Goal: Transaction & Acquisition: Obtain resource

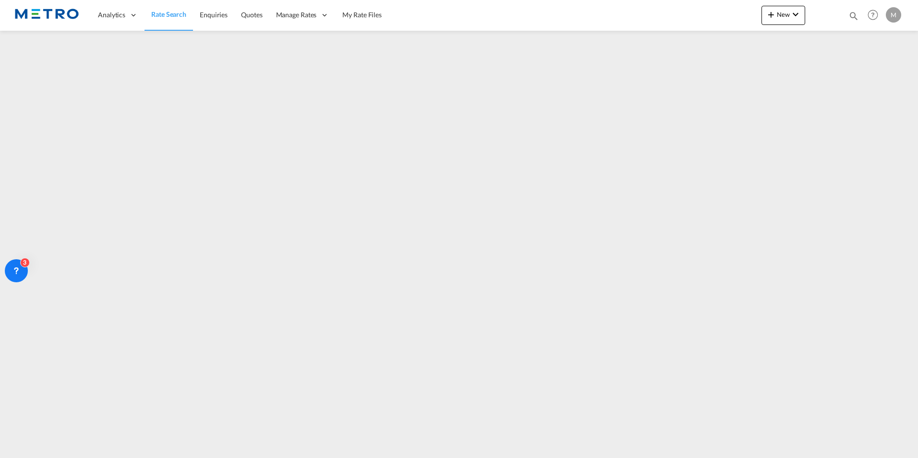
click at [181, 16] on span "Rate Search" at bounding box center [168, 14] width 35 height 8
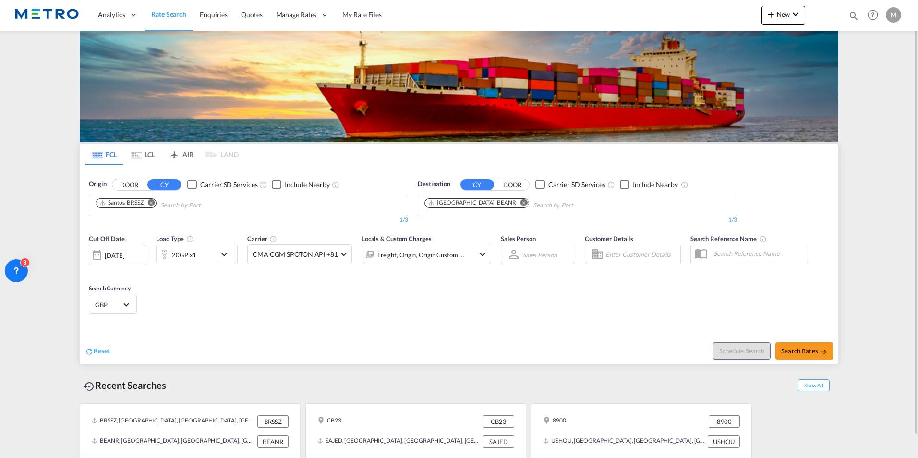
click at [151, 202] on md-icon "Remove" at bounding box center [151, 202] width 7 height 7
click at [178, 203] on input "Chips input." at bounding box center [141, 205] width 91 height 15
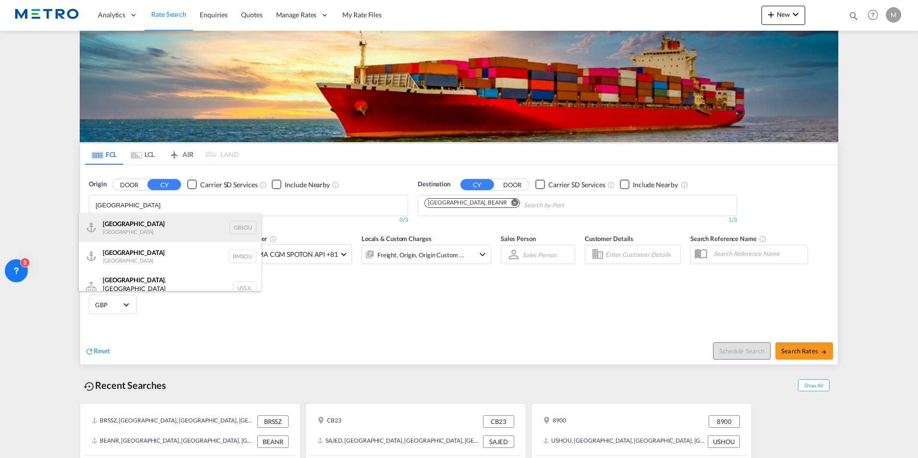
type input "[GEOGRAPHIC_DATA]"
click at [172, 219] on div "[GEOGRAPHIC_DATA] [GEOGRAPHIC_DATA] GBSOU" at bounding box center [170, 227] width 182 height 29
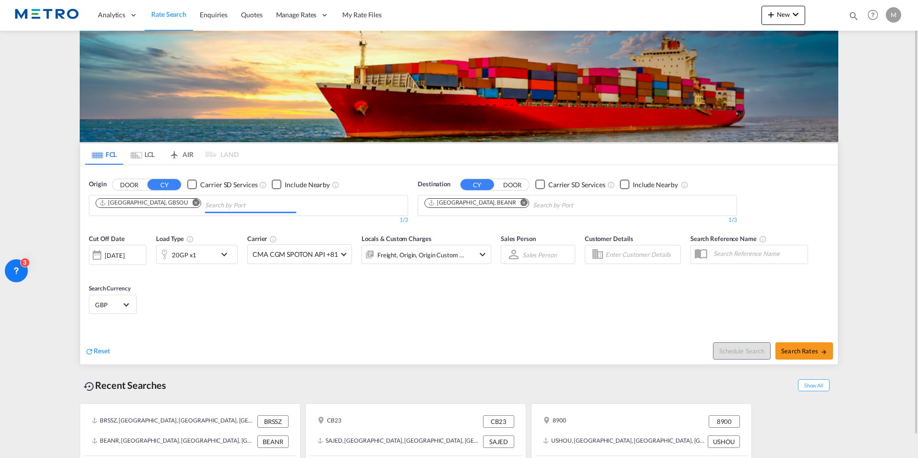
click at [521, 203] on md-icon "Remove" at bounding box center [524, 202] width 7 height 7
type input "F"
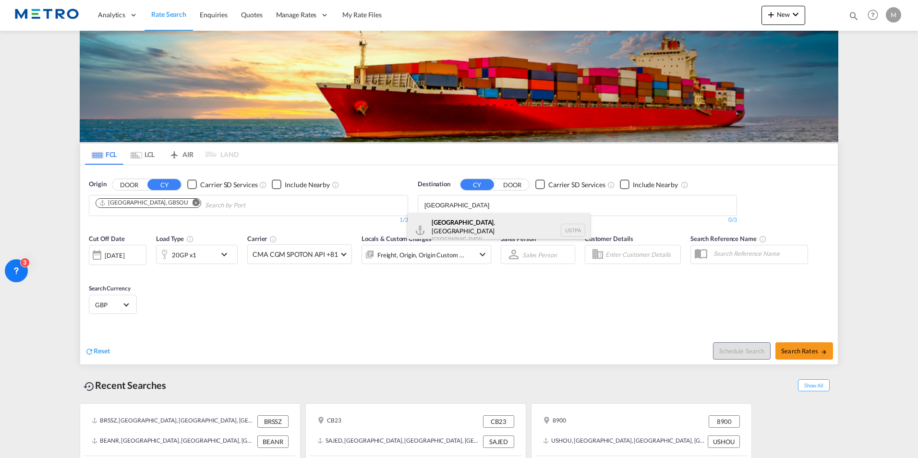
type input "[GEOGRAPHIC_DATA]"
click at [491, 230] on div "[GEOGRAPHIC_DATA] , [GEOGRAPHIC_DATA] [GEOGRAPHIC_DATA] [GEOGRAPHIC_DATA]" at bounding box center [499, 230] width 182 height 35
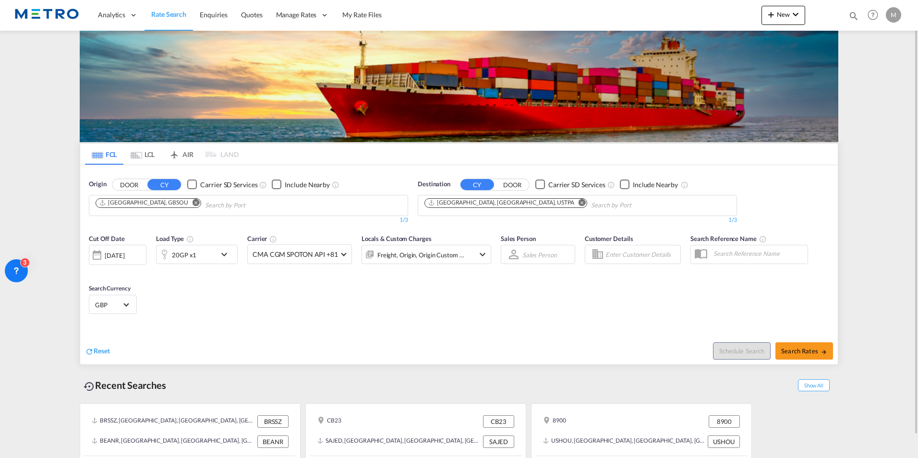
click at [230, 257] on md-icon "icon-chevron-down" at bounding box center [226, 255] width 16 height 12
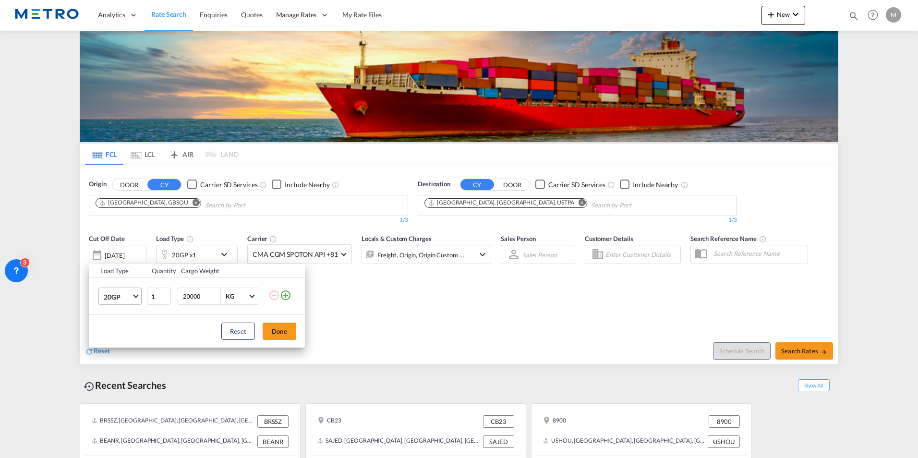
click at [139, 296] on md-select-value "20GP" at bounding box center [122, 296] width 38 height 16
click at [125, 347] on md-option "40HC" at bounding box center [128, 342] width 65 height 23
click at [284, 330] on button "Done" at bounding box center [280, 331] width 34 height 17
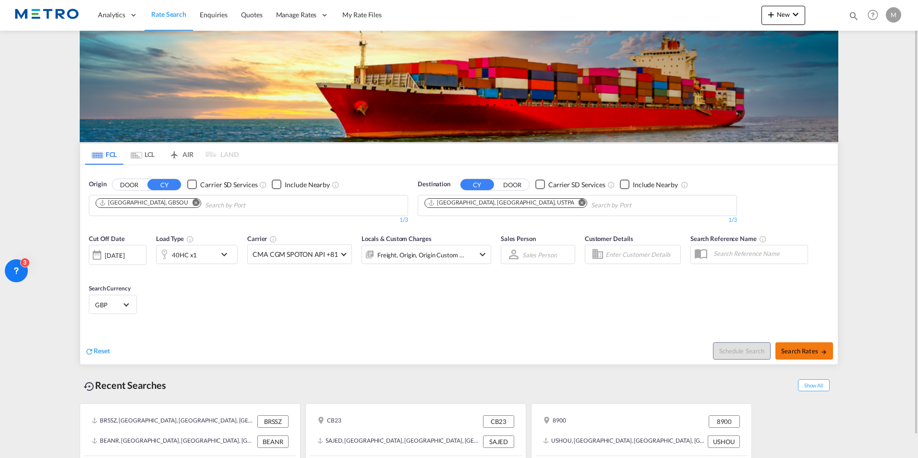
click at [810, 352] on span "Search Rates" at bounding box center [804, 351] width 46 height 8
type input "GBSOU to USTPA / [DATE]"
